Goal: Task Accomplishment & Management: Use online tool/utility

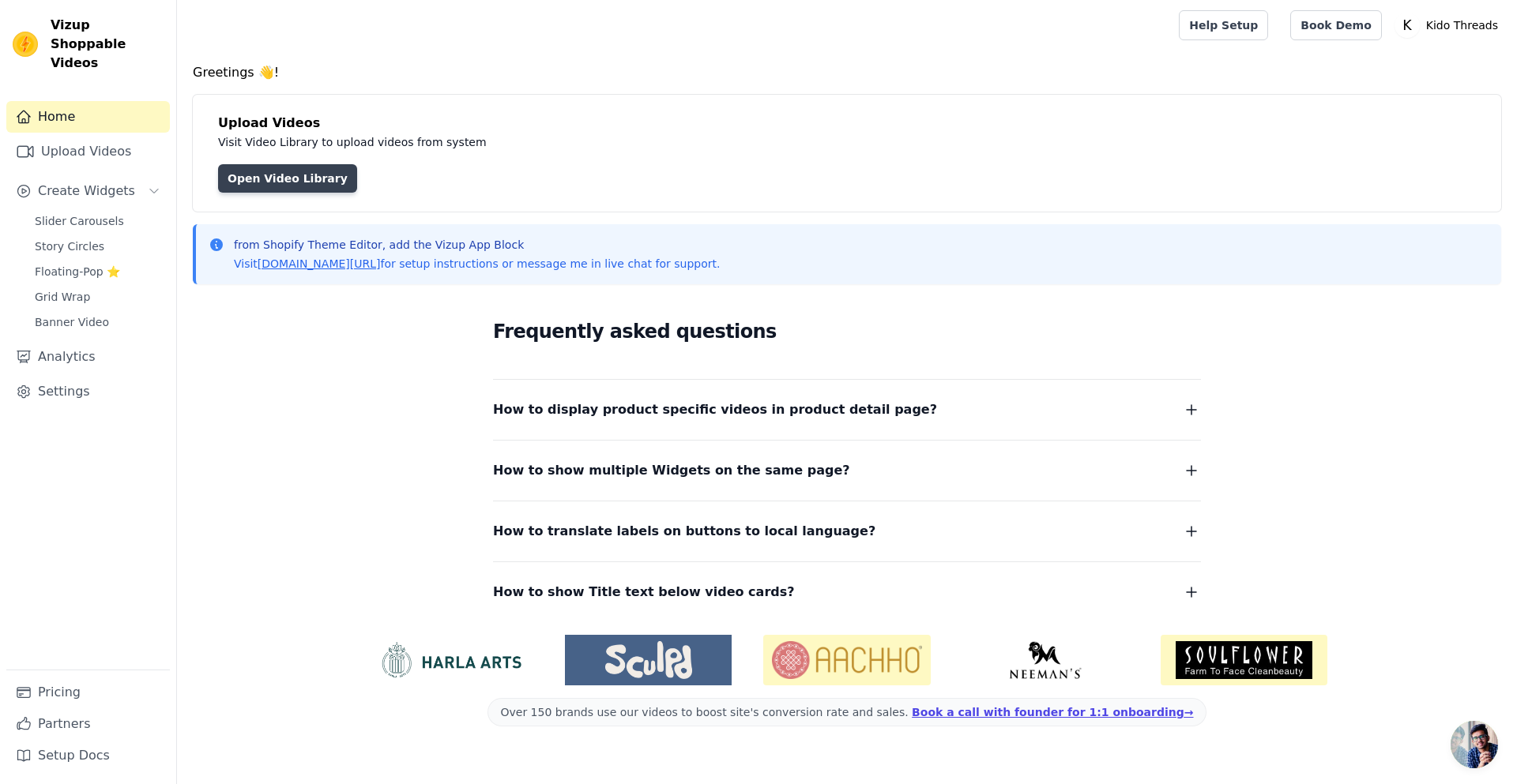
click at [299, 177] on link "Open Video Library" at bounding box center [287, 178] width 139 height 28
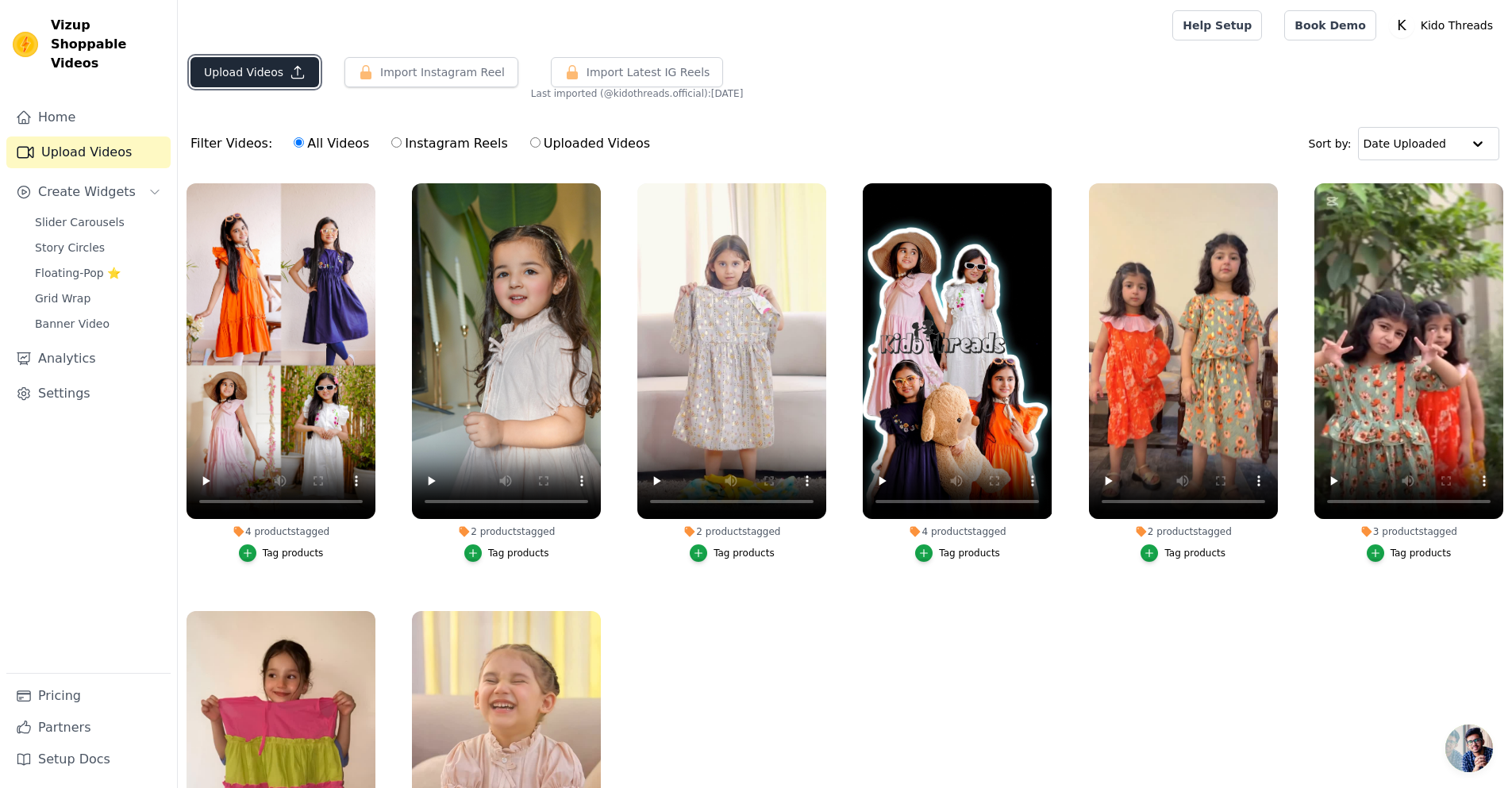
click at [274, 75] on button "Upload Videos" at bounding box center [254, 72] width 129 height 30
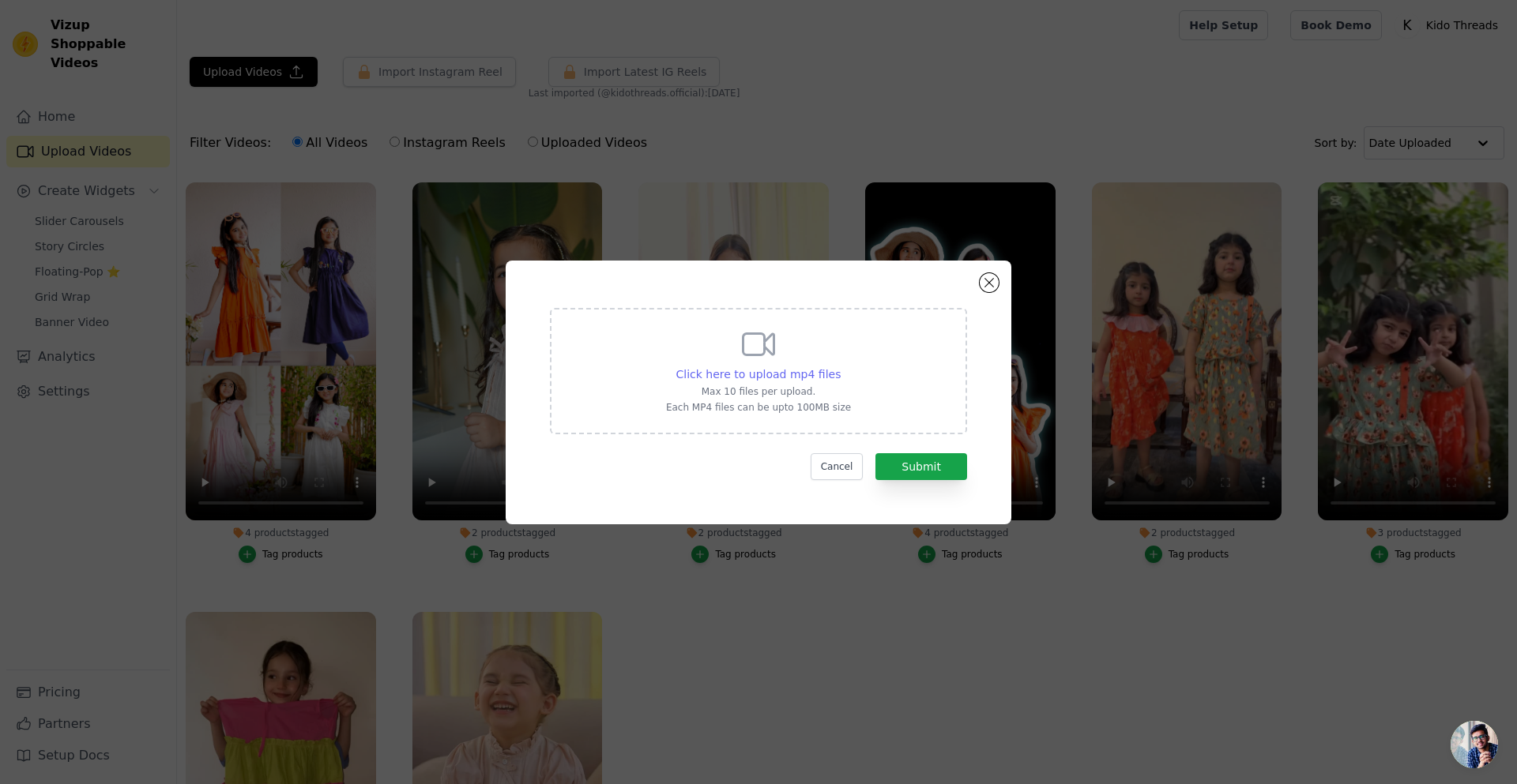
click at [764, 372] on span "Click here to upload mp4 files" at bounding box center [758, 374] width 165 height 12
click at [839, 367] on input "Click here to upload mp4 files Max 10 files per upload. Each MP4 files can be u…" at bounding box center [839, 366] width 1 height 1
click at [994, 281] on button "Close modal" at bounding box center [989, 282] width 19 height 19
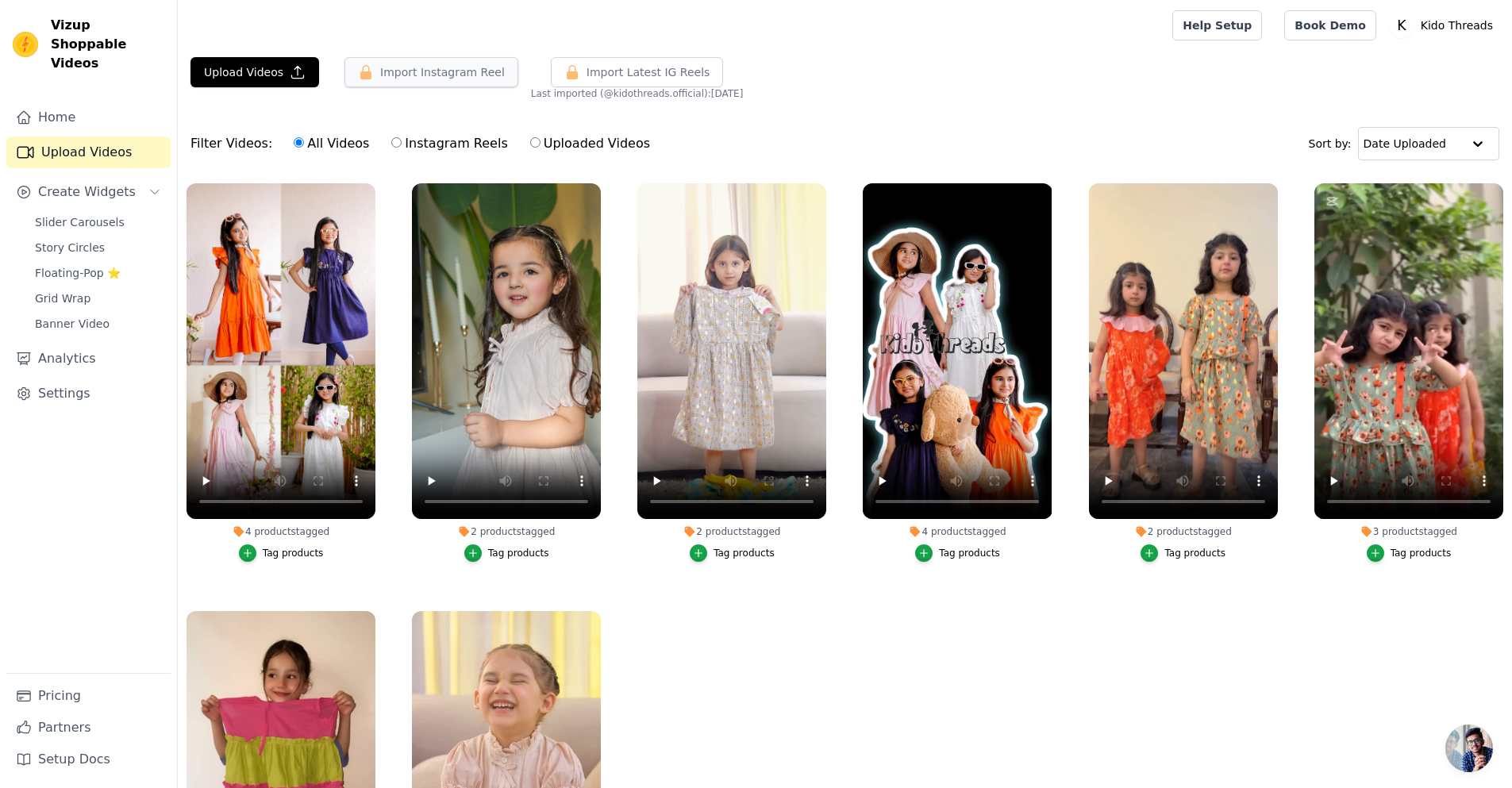
click at [372, 77] on button "Import Instagram Reel" at bounding box center [431, 72] width 174 height 30
click at [393, 75] on button "Import Instagram Reel" at bounding box center [431, 72] width 174 height 30
click at [447, 142] on label "Instagram Reels" at bounding box center [450, 143] width 118 height 21
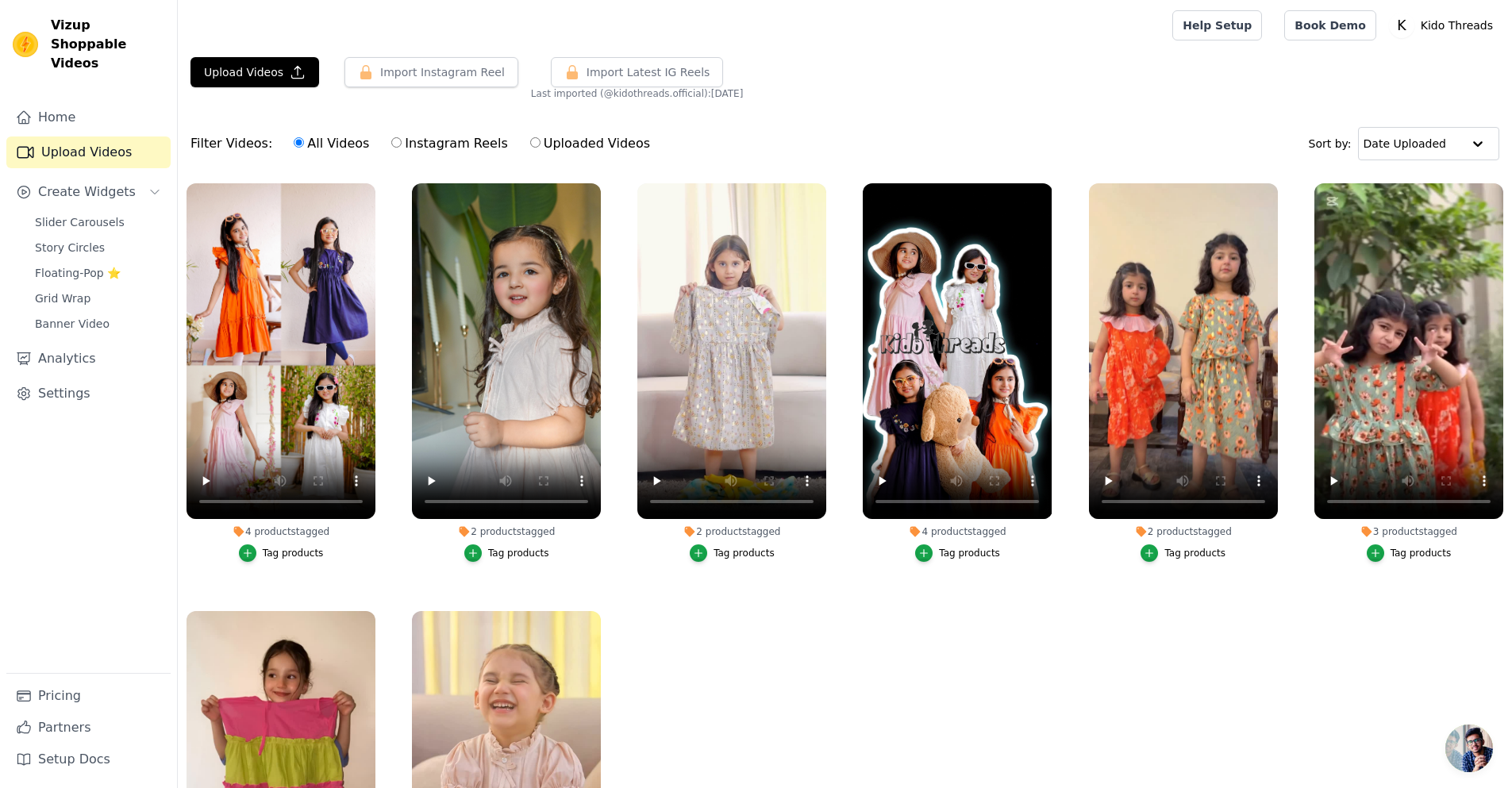
click at [402, 142] on input "Instagram Reels" at bounding box center [396, 143] width 11 height 11
radio input "true"
click at [341, 141] on label "All Videos" at bounding box center [331, 143] width 77 height 21
click at [304, 141] on input "All Videos" at bounding box center [299, 143] width 11 height 11
radio input "true"
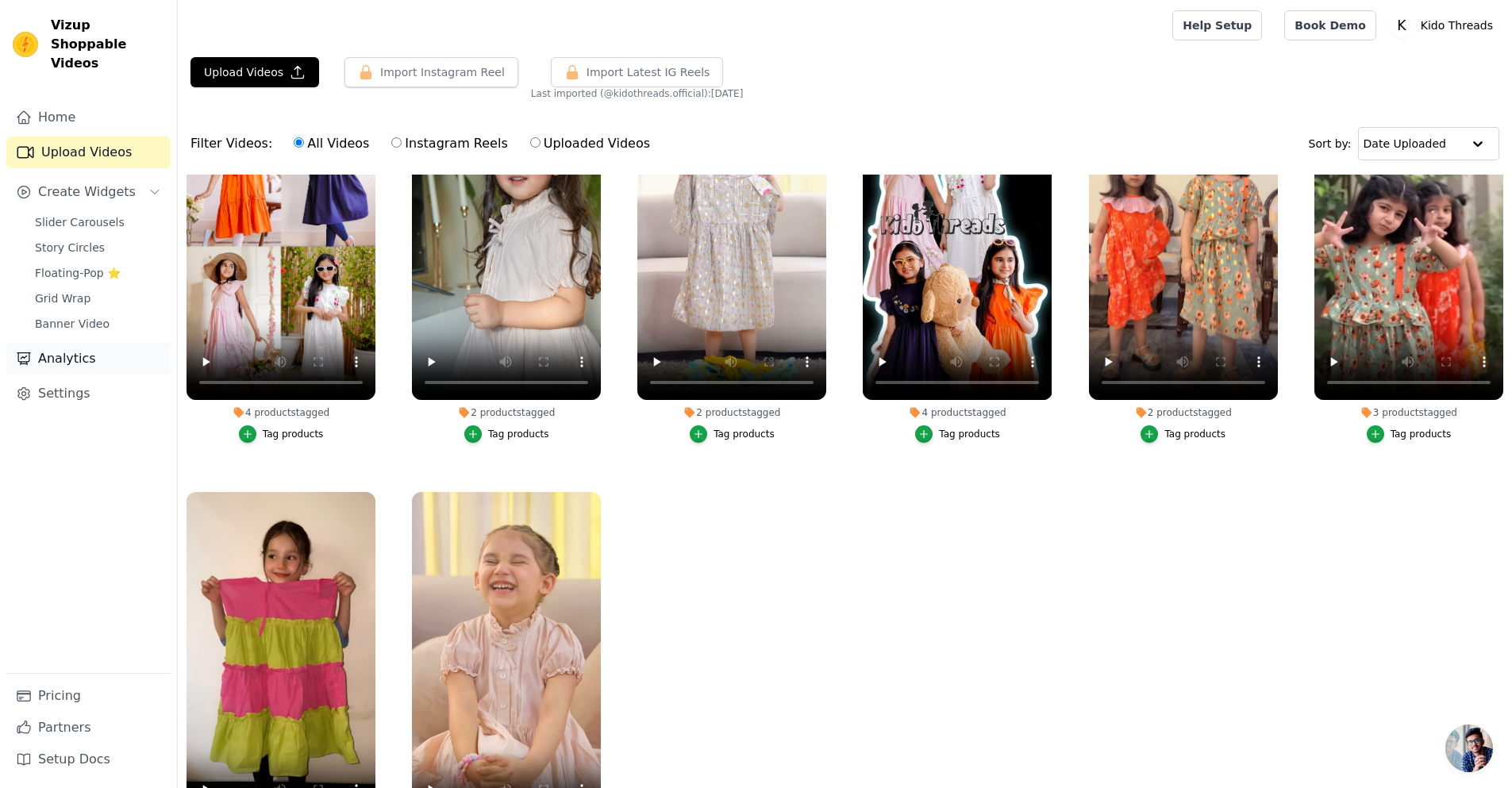
click at [68, 343] on link "Analytics" at bounding box center [88, 359] width 164 height 32
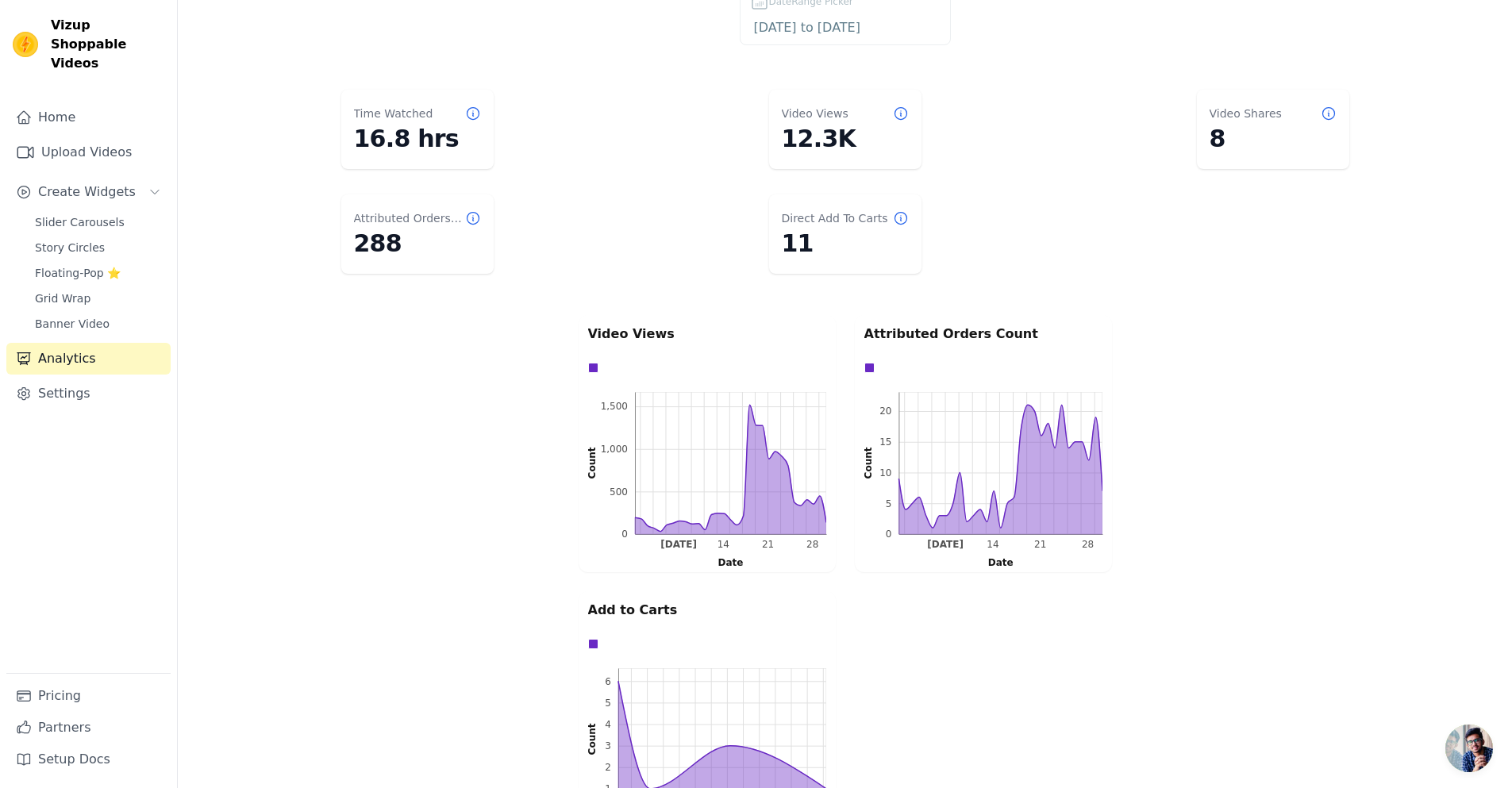
scroll to position [83, 0]
click at [377, 247] on dd "288" at bounding box center [418, 242] width 127 height 29
click at [450, 410] on div "Video Views 0 500 1,000 1,500 0 500 1,000 1,500 Count Sep 7 14 21 28 Sep 7 14 2…" at bounding box center [844, 580] width 1334 height 540
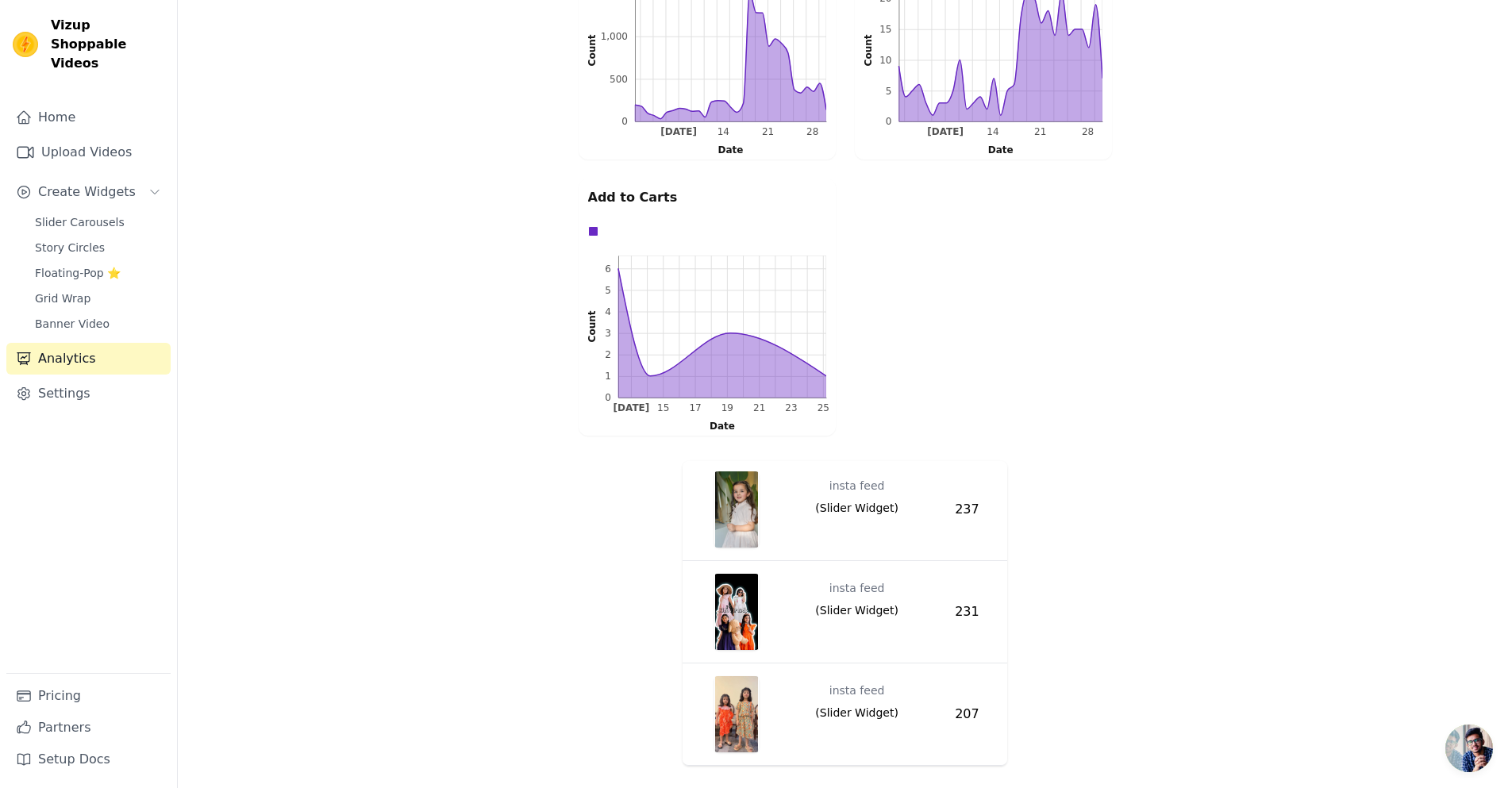
scroll to position [0, 0]
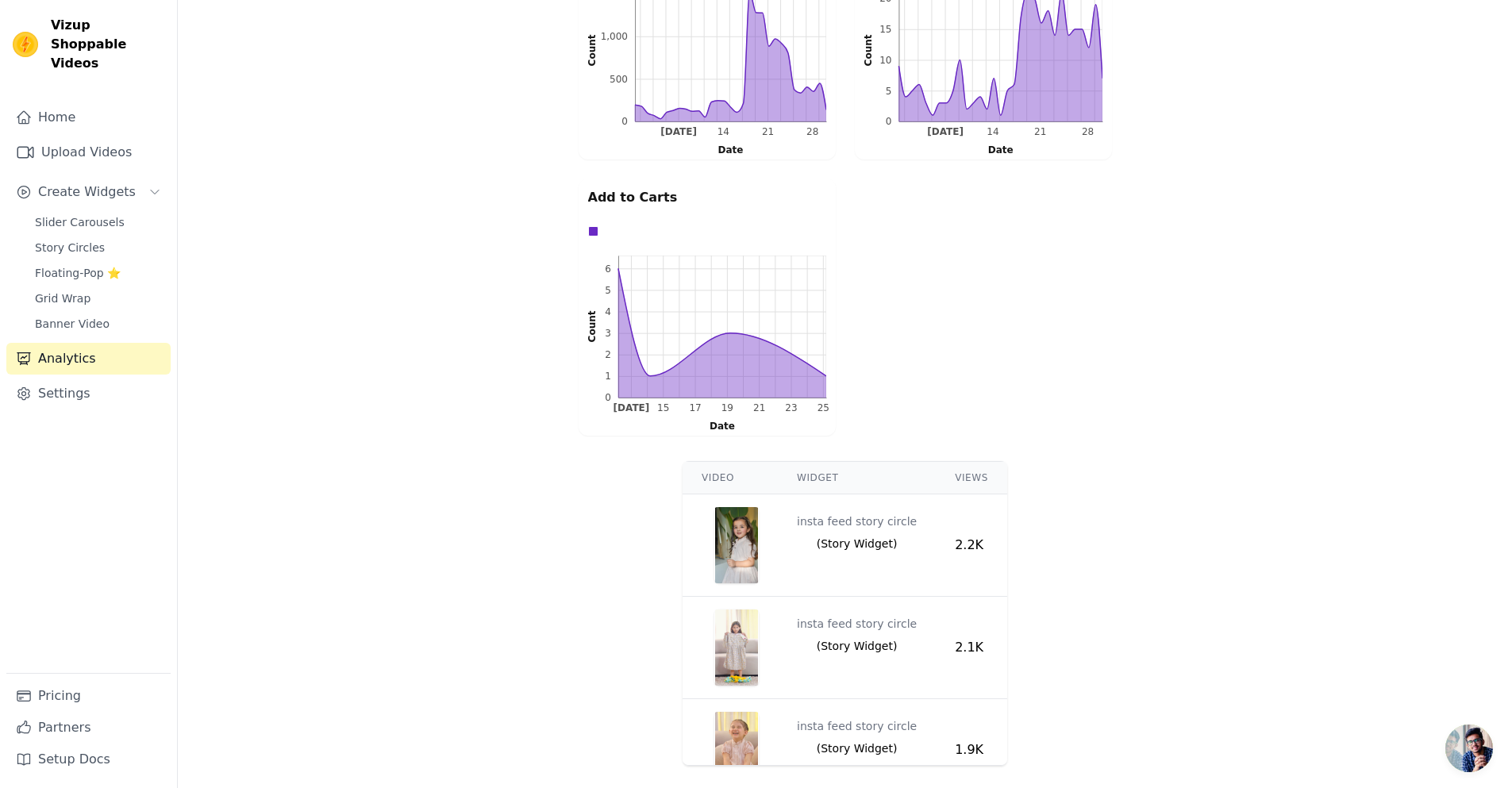
click at [564, 549] on div "Video Widget Views insta feed story circle ( Story Widget ) 2.2K insta feed sto…" at bounding box center [844, 614] width 1334 height 318
